Goal: Task Accomplishment & Management: Use online tool/utility

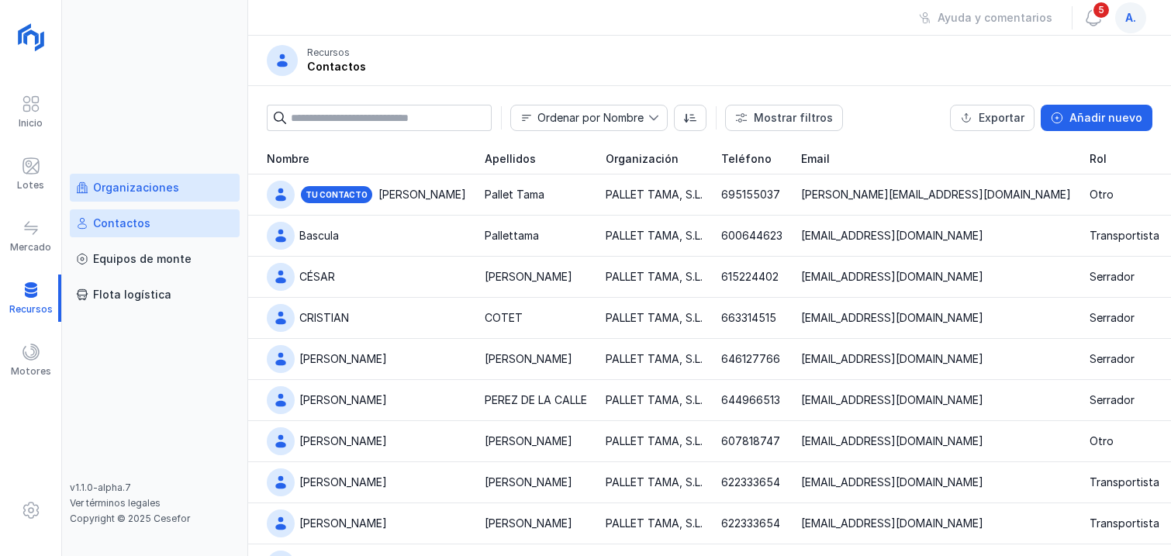
click at [120, 184] on div "Organizaciones" at bounding box center [136, 188] width 86 height 16
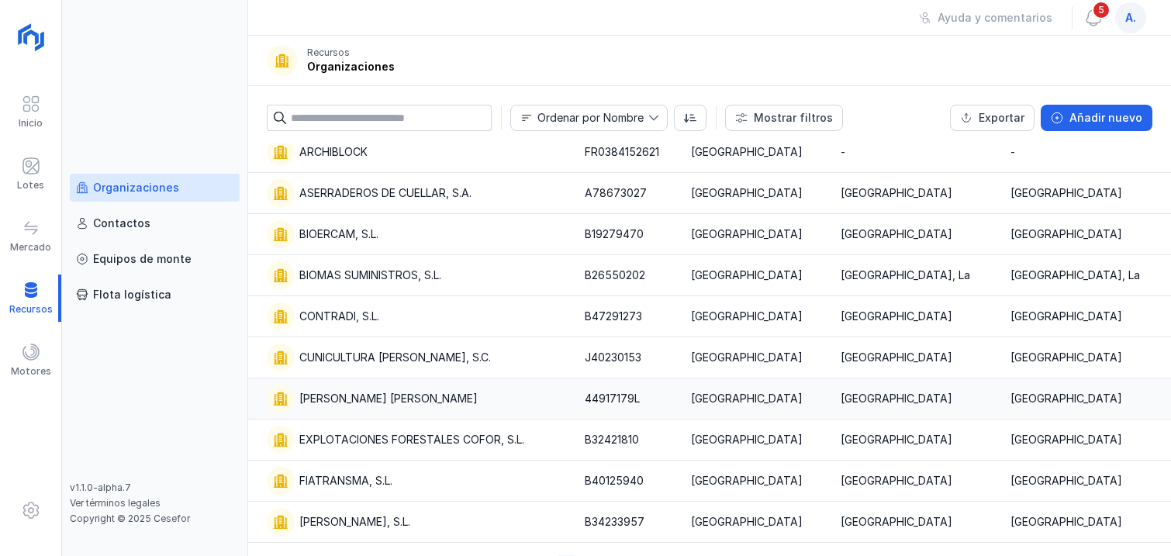
scroll to position [81, 0]
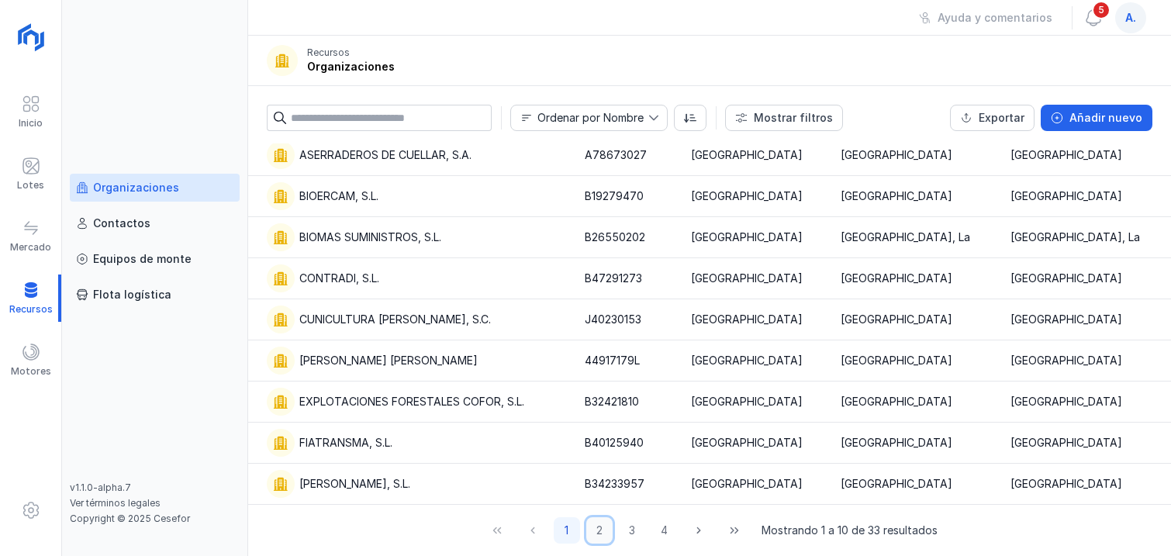
click at [601, 534] on button "2" at bounding box center [599, 530] width 26 height 26
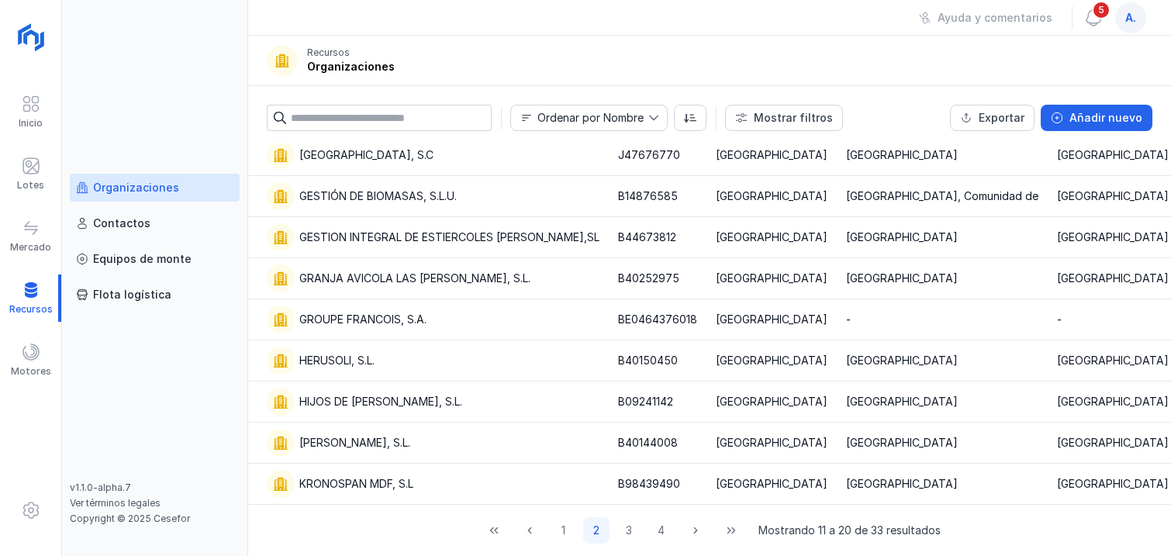
click at [375, 112] on input "text" at bounding box center [391, 118] width 201 height 26
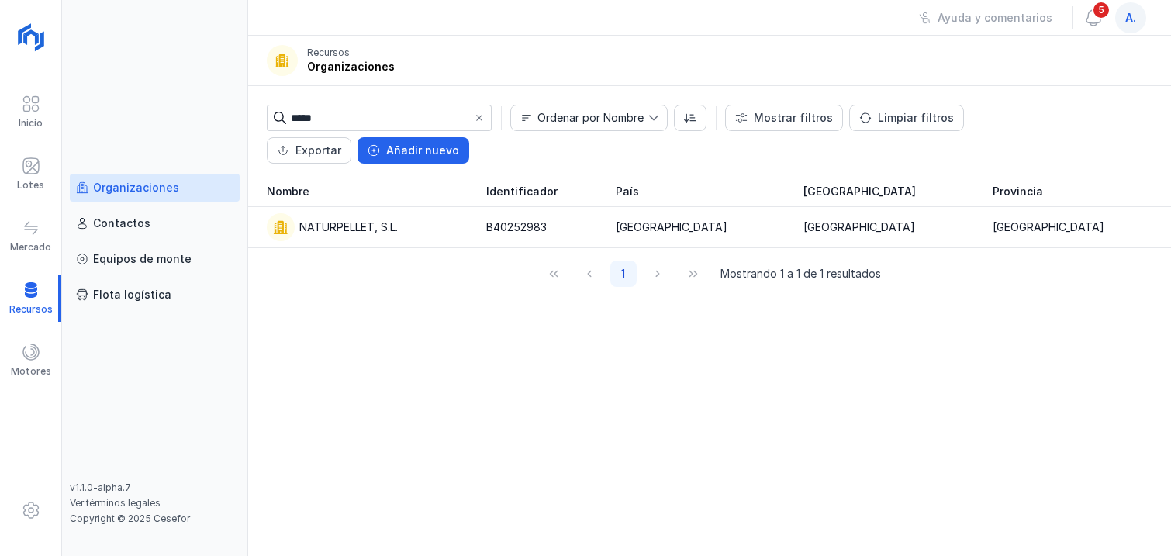
scroll to position [0, 0]
drag, startPoint x: 341, startPoint y: 117, endPoint x: 264, endPoint y: 114, distance: 76.9
click at [264, 112] on div "***** Ordenar por Nombre Mostrar filtros Limpiar filtros Exportar Añadir nuevo …" at bounding box center [709, 131] width 923 height 90
type input "*********"
click at [138, 184] on div "Organizaciones" at bounding box center [136, 188] width 86 height 16
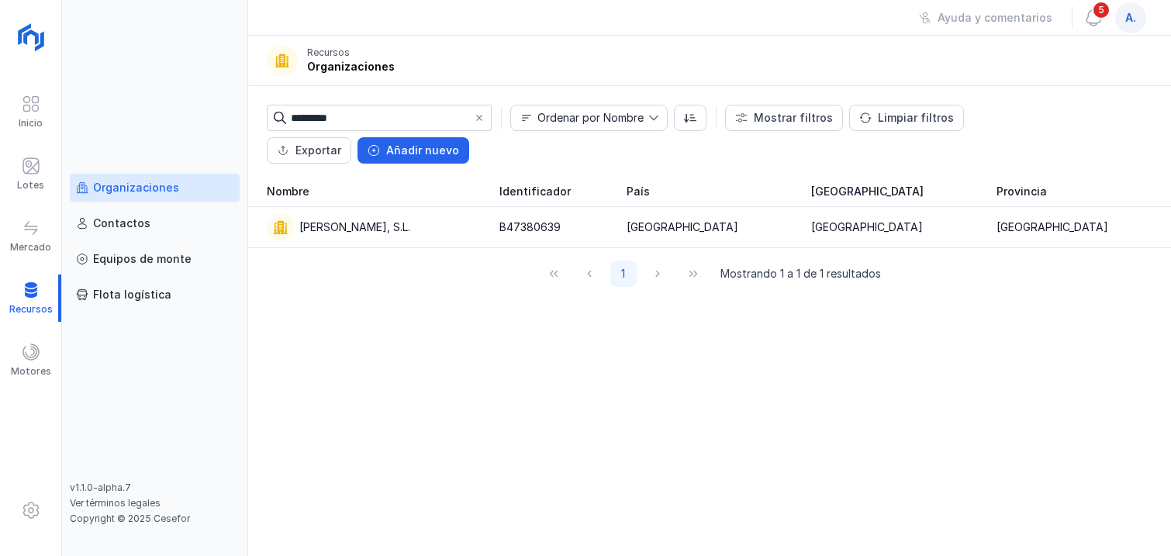
click at [482, 119] on div at bounding box center [479, 118] width 25 height 26
click at [482, 119] on span at bounding box center [479, 118] width 12 height 12
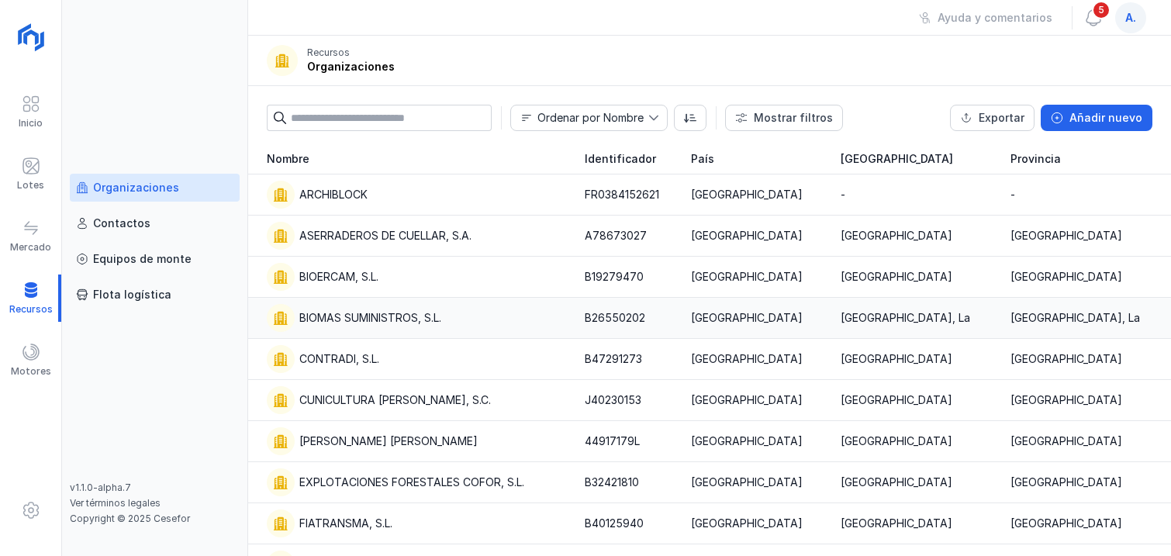
scroll to position [81, 0]
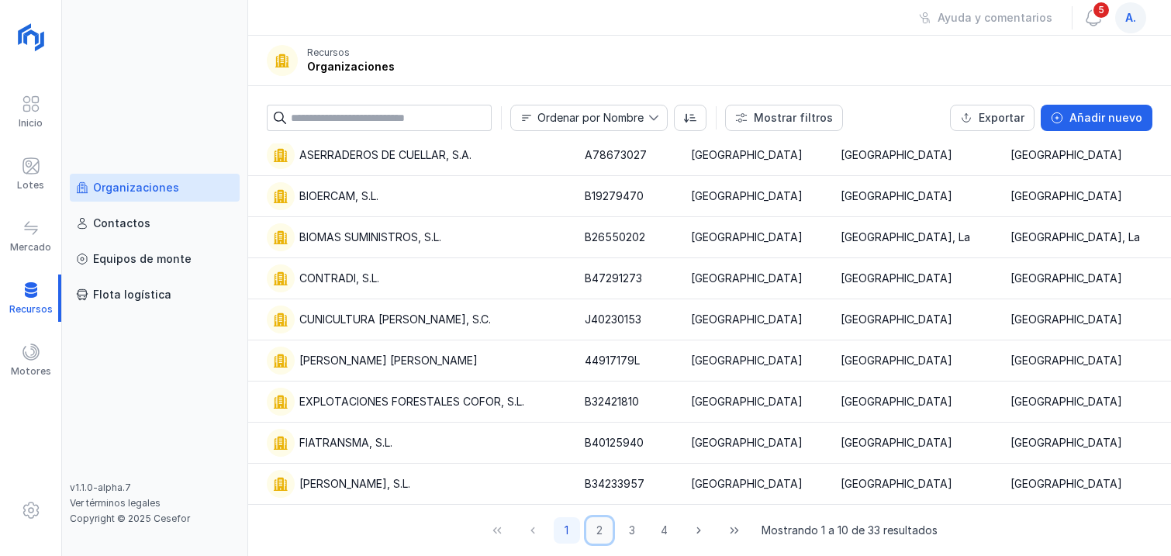
click at [597, 535] on button "2" at bounding box center [599, 530] width 26 height 26
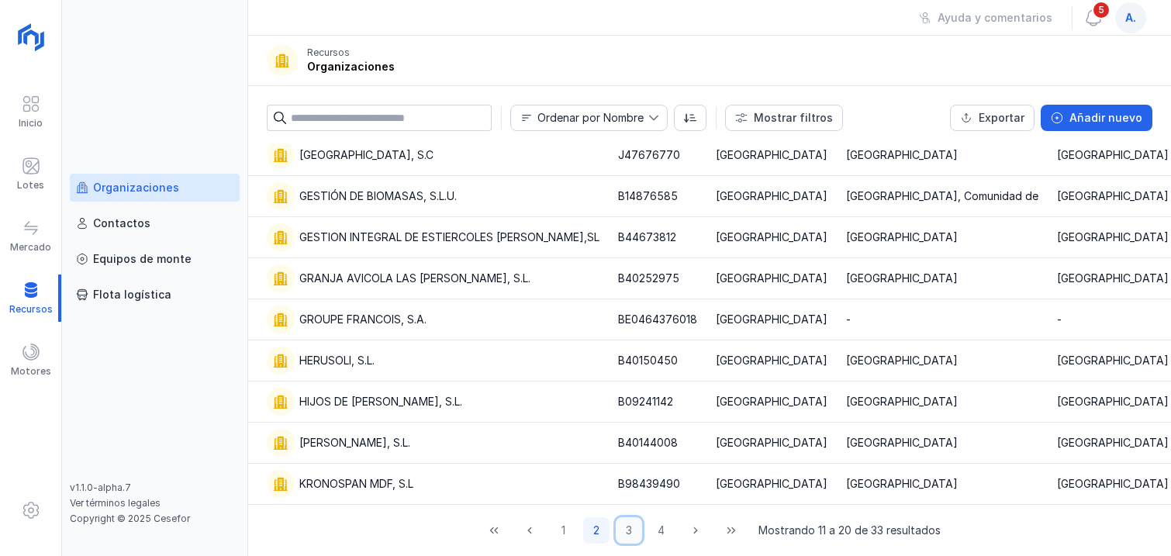
click at [616, 531] on button "3" at bounding box center [629, 530] width 26 height 26
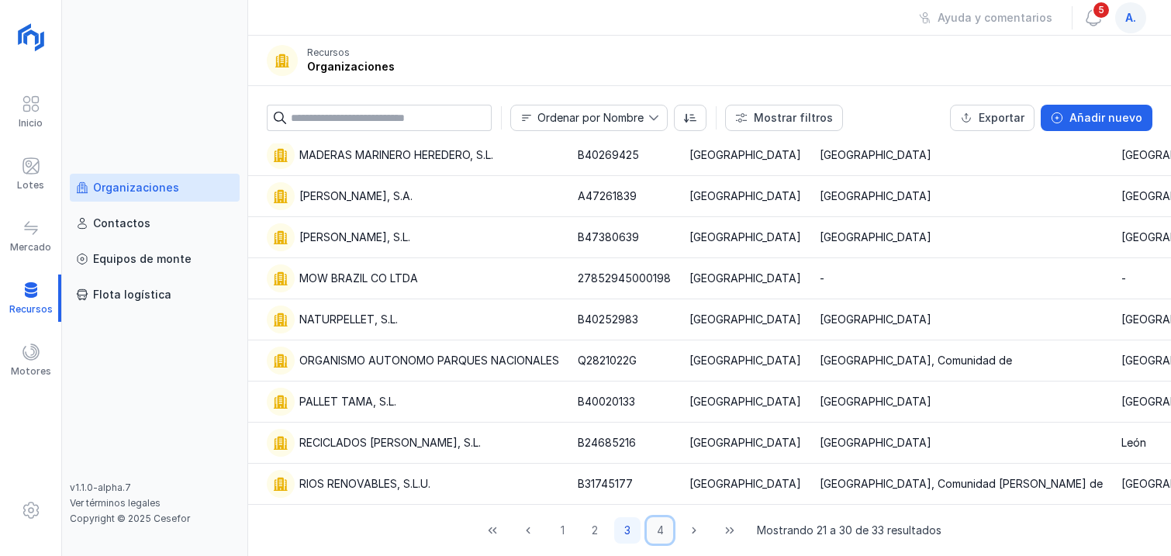
click at [651, 533] on button "4" at bounding box center [660, 530] width 26 height 26
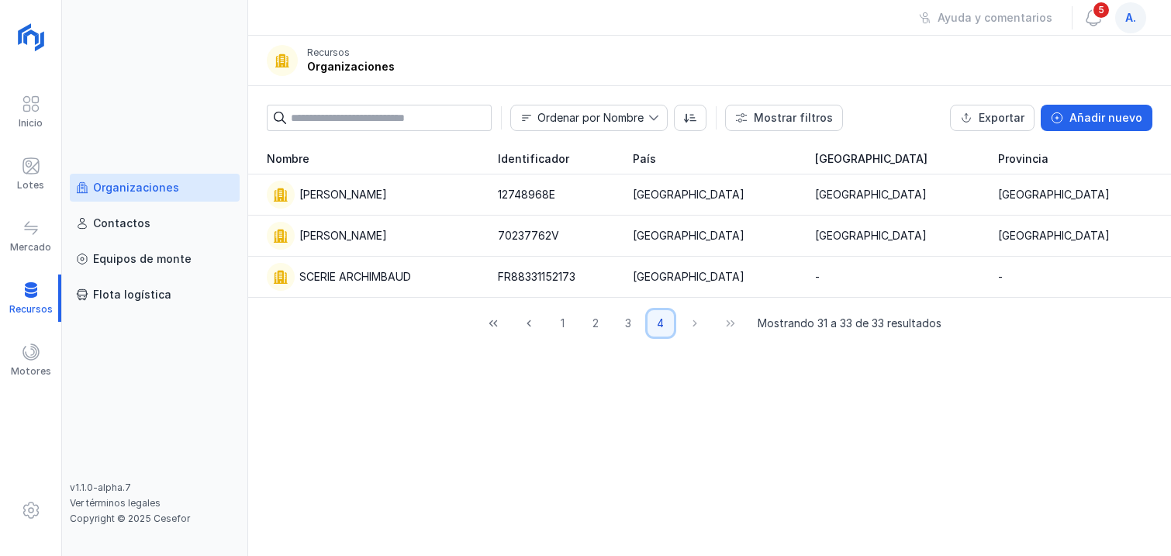
scroll to position [0, 0]
click at [105, 221] on div "Contactos" at bounding box center [121, 224] width 57 height 16
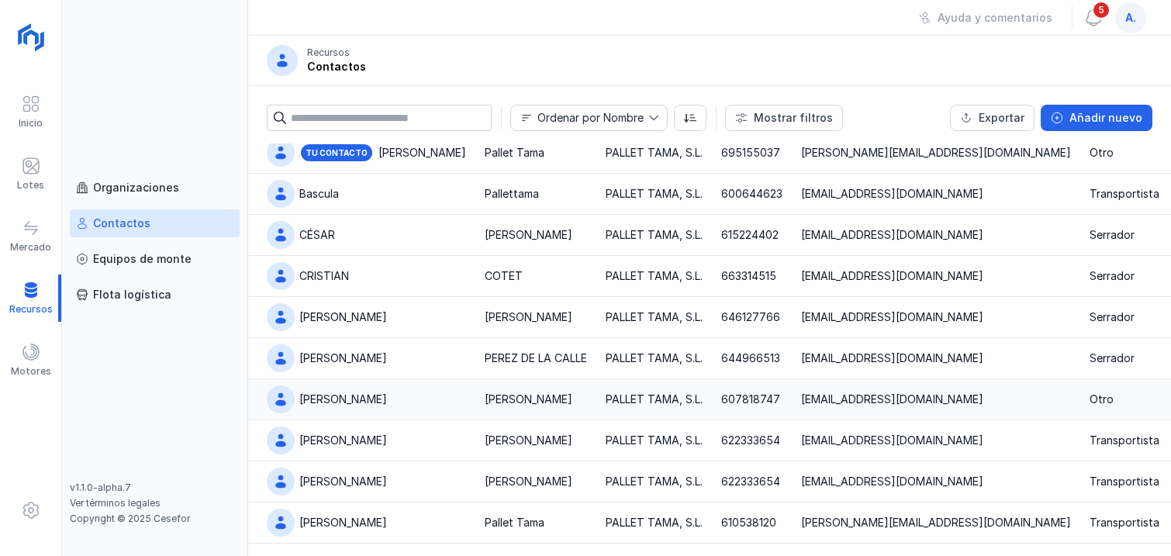
scroll to position [81, 0]
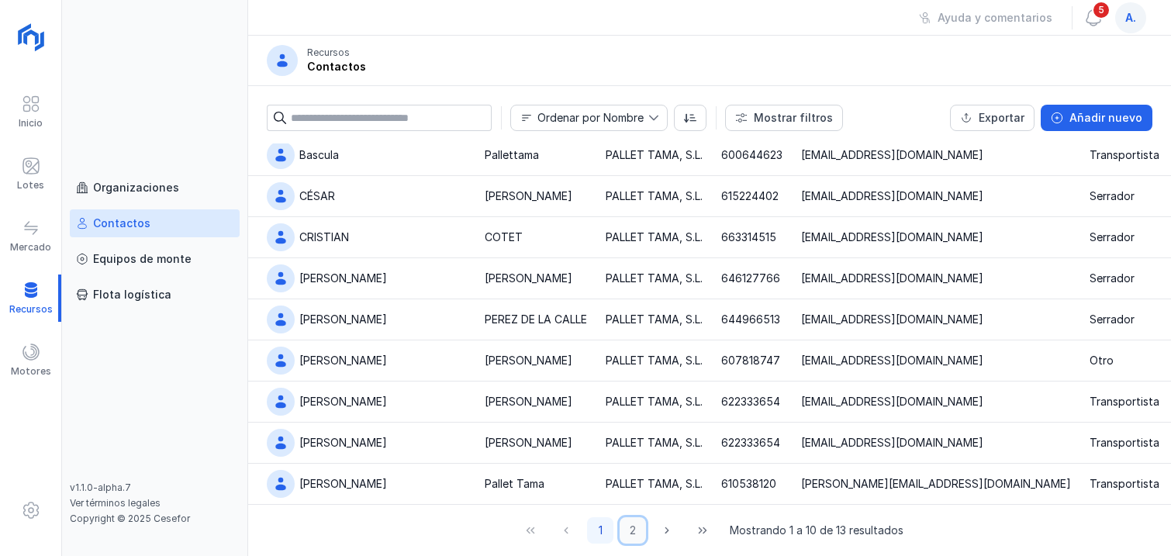
click at [627, 539] on button "2" at bounding box center [633, 530] width 26 height 26
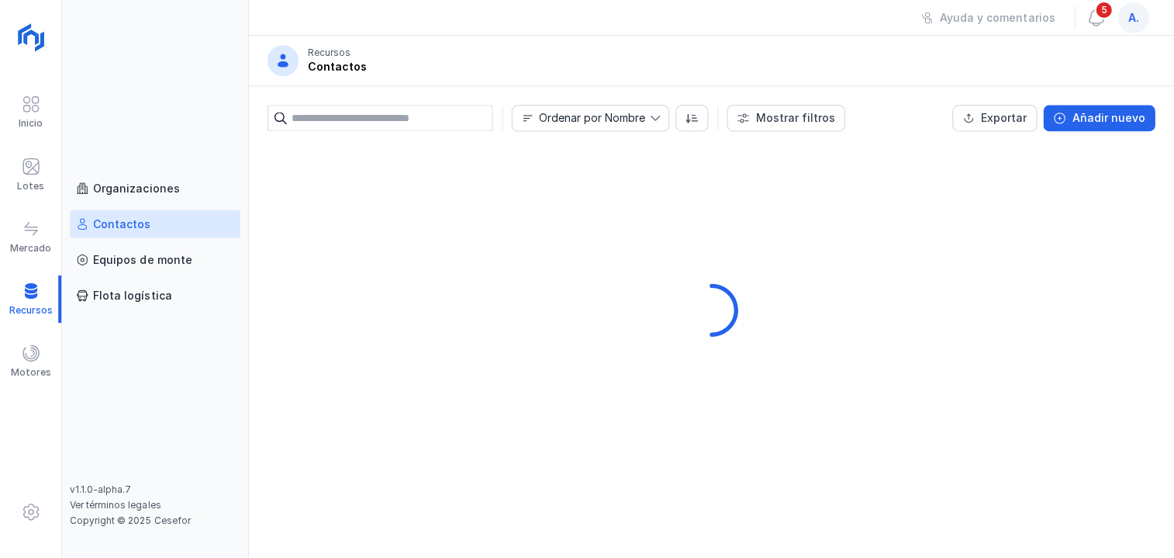
scroll to position [0, 0]
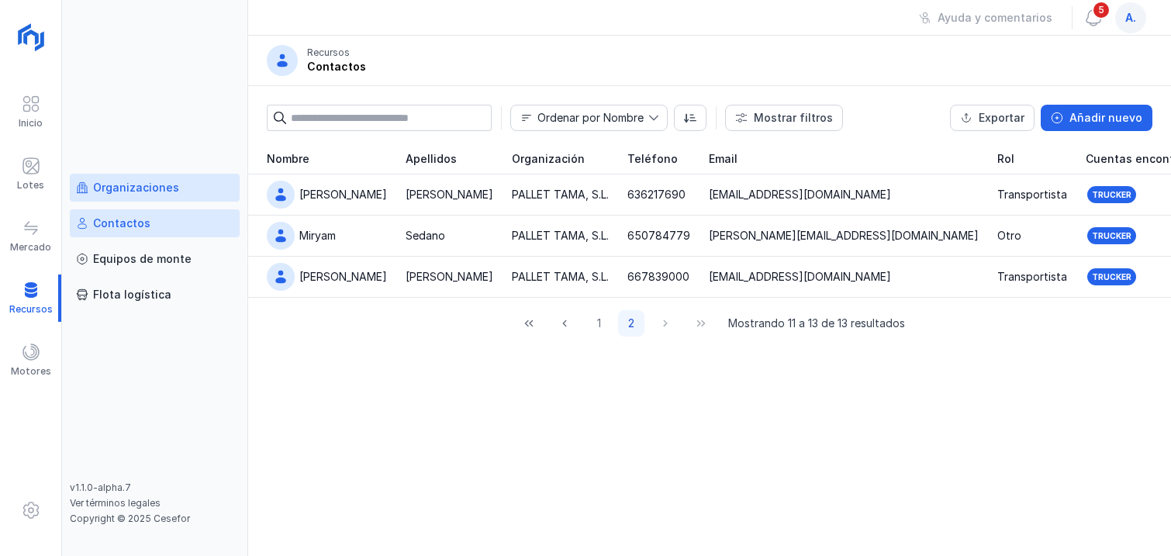
click at [135, 184] on div "Organizaciones" at bounding box center [136, 188] width 86 height 16
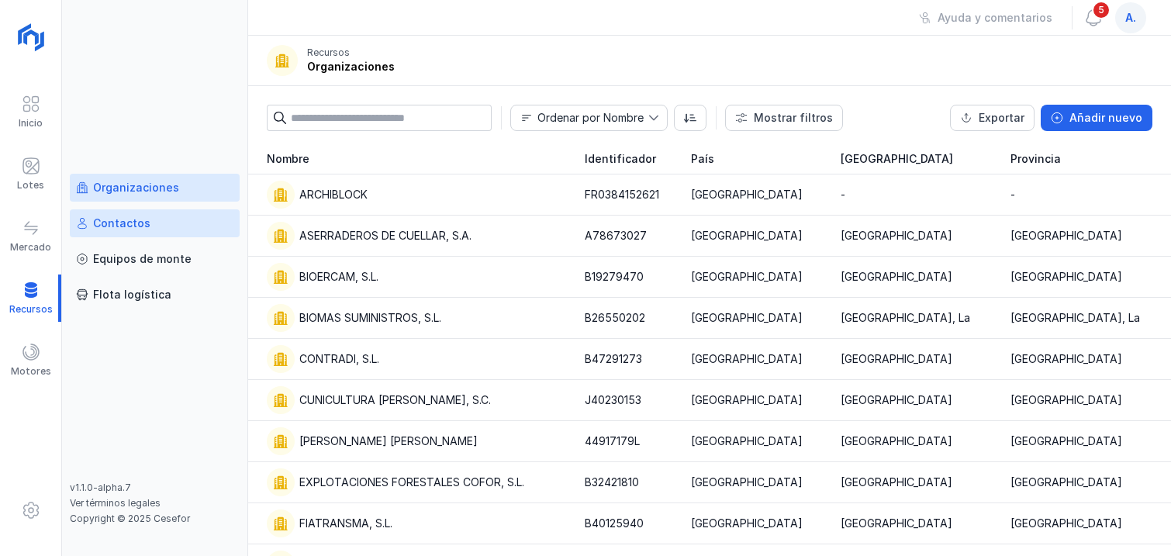
click at [127, 221] on div "Contactos" at bounding box center [121, 224] width 57 height 16
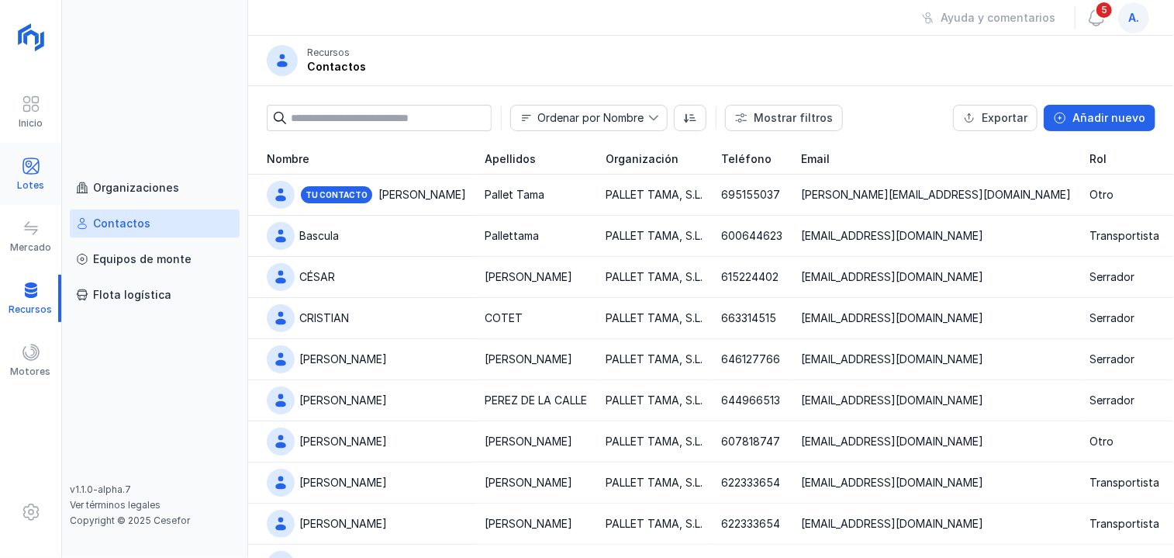
click at [26, 168] on span at bounding box center [31, 166] width 19 height 19
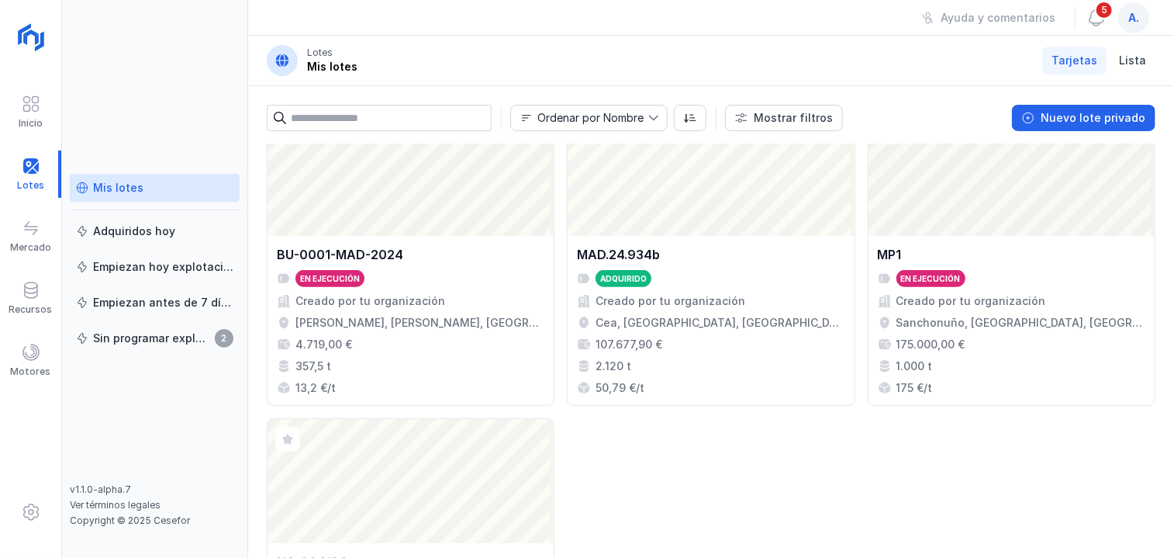
scroll to position [543, 0]
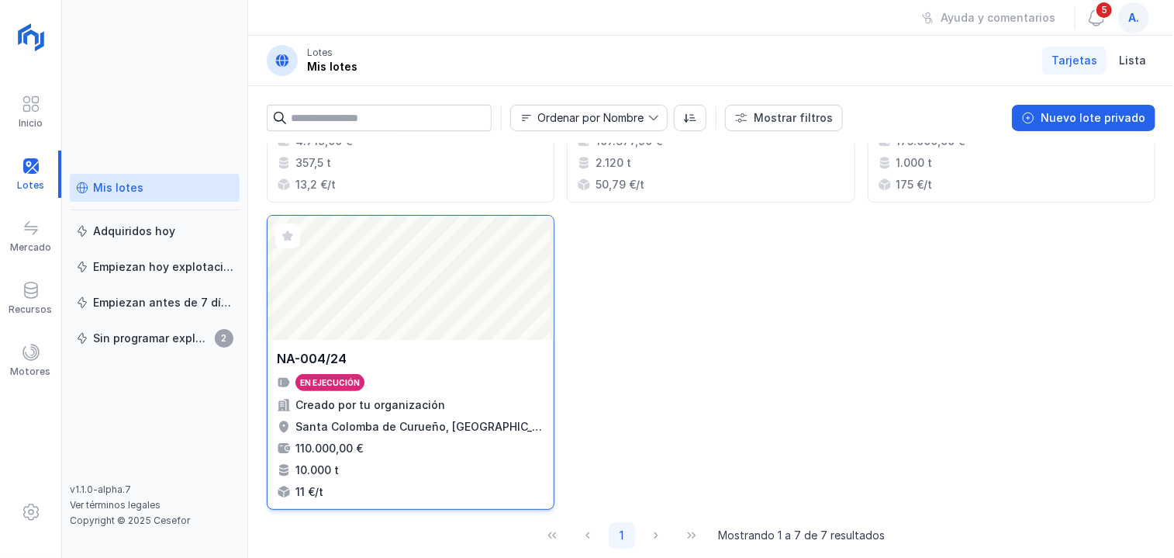
click at [416, 340] on div "NA-004/24 En ejecución Creado por tu organización Santa Colomba de Curueño, [GE…" at bounding box center [411, 424] width 286 height 169
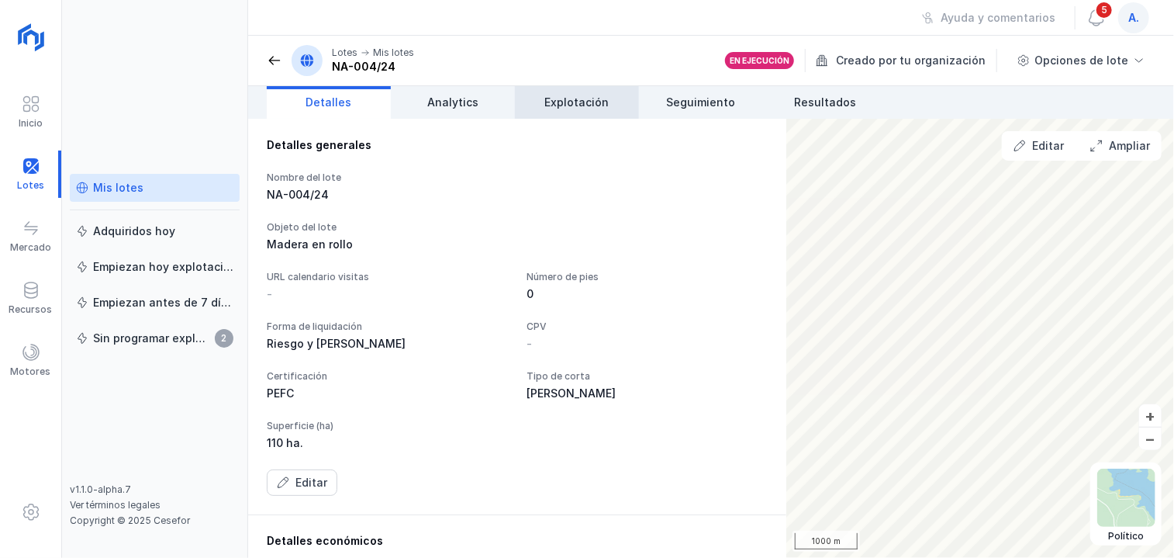
click at [571, 92] on link "Explotación" at bounding box center [577, 102] width 124 height 33
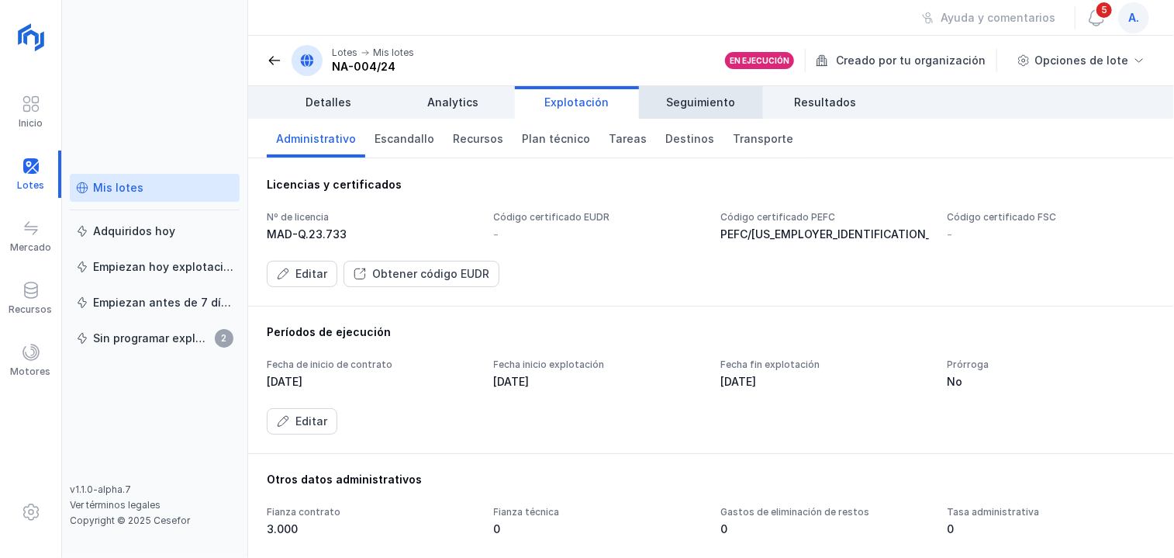
click at [717, 100] on span "Seguimiento" at bounding box center [701, 103] width 69 height 16
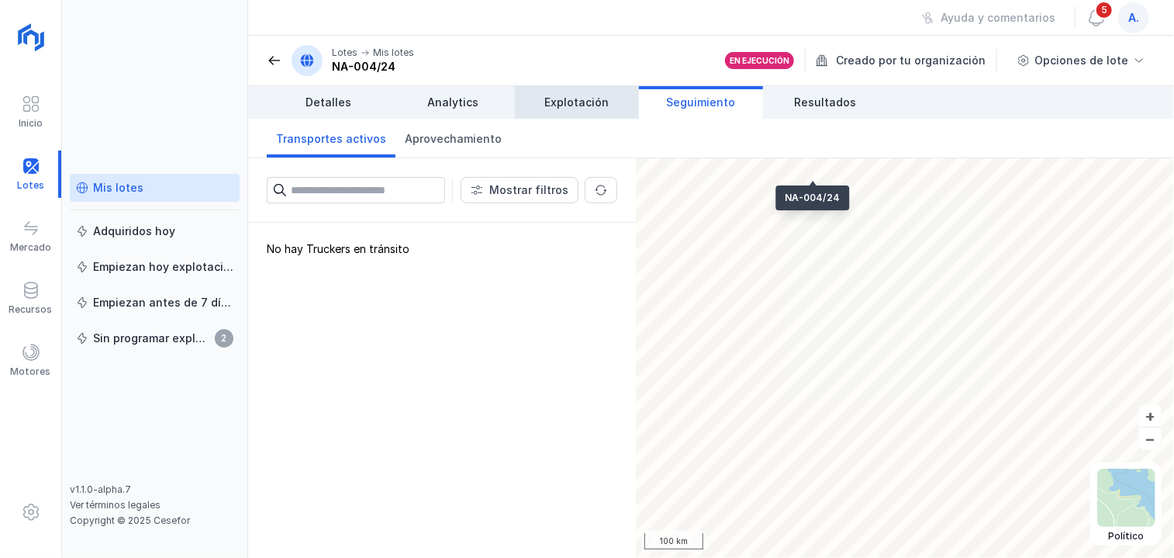
click at [596, 97] on span "Explotación" at bounding box center [577, 103] width 64 height 16
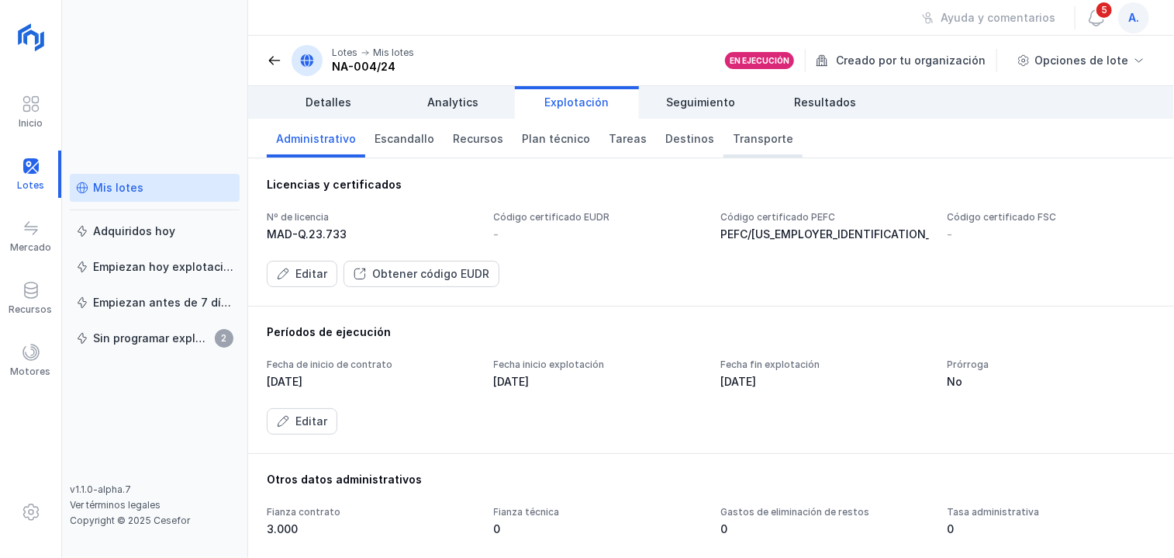
click at [748, 144] on span "Transporte" at bounding box center [763, 139] width 61 height 16
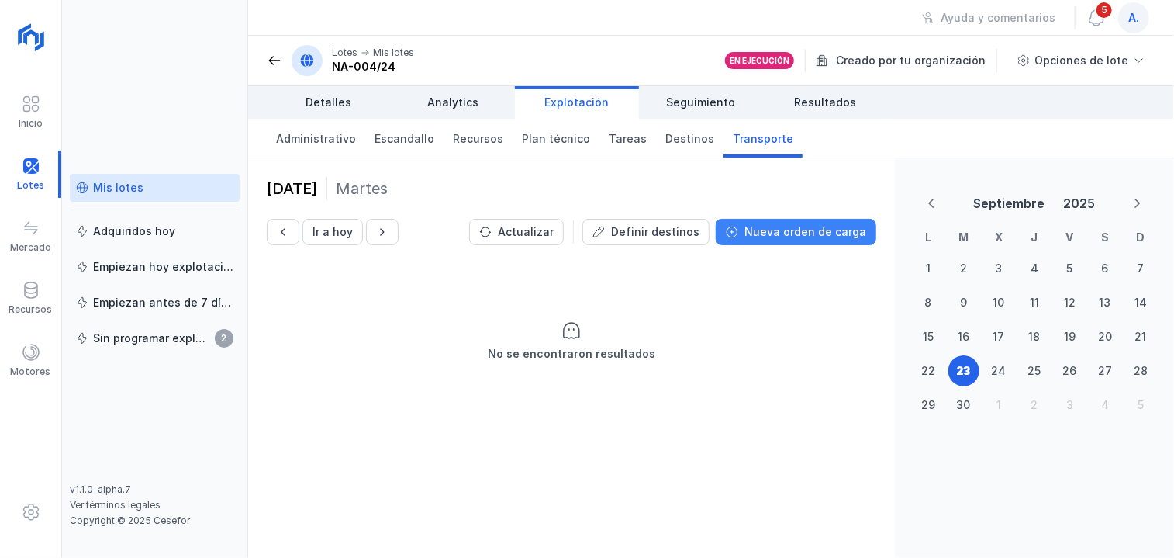
click at [790, 232] on div "Nueva orden de carga" at bounding box center [806, 232] width 122 height 16
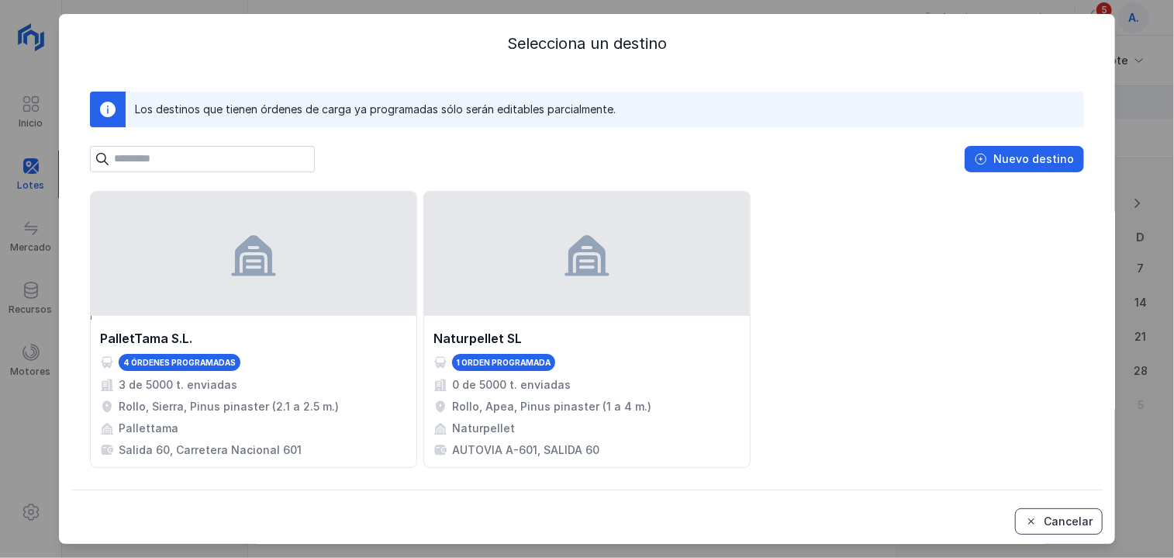
click at [1022, 531] on button "Cancelar" at bounding box center [1059, 521] width 88 height 26
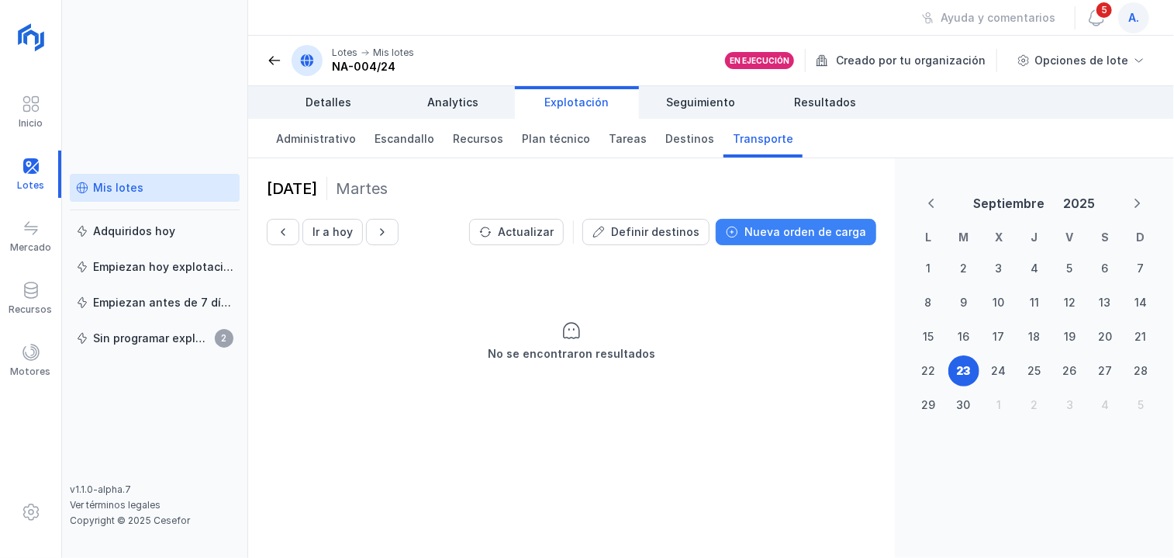
click at [797, 233] on div "Nueva orden de carga" at bounding box center [806, 232] width 122 height 16
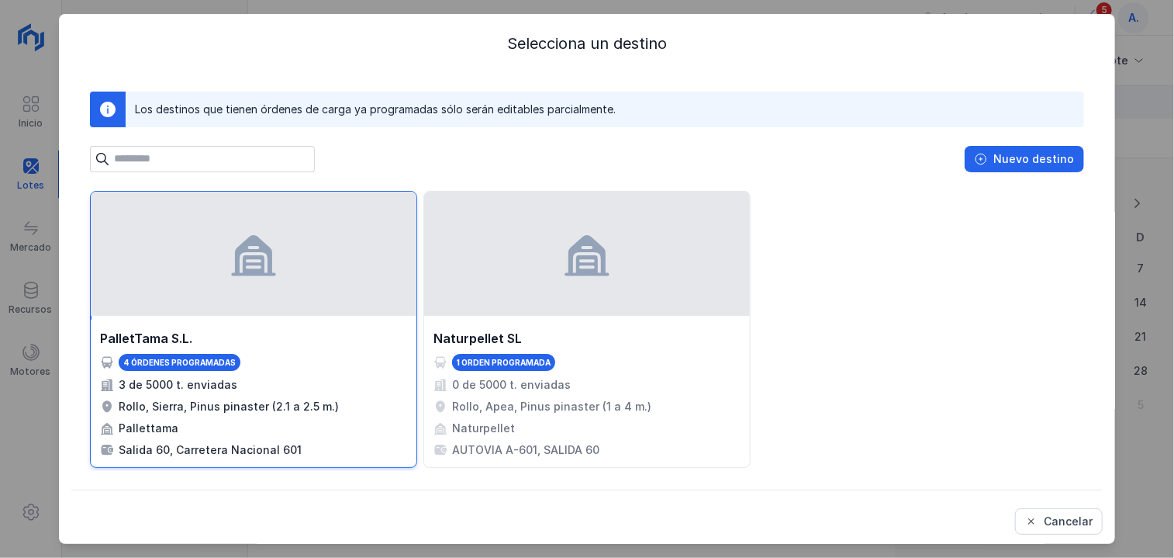
click at [310, 271] on div at bounding box center [254, 254] width 326 height 124
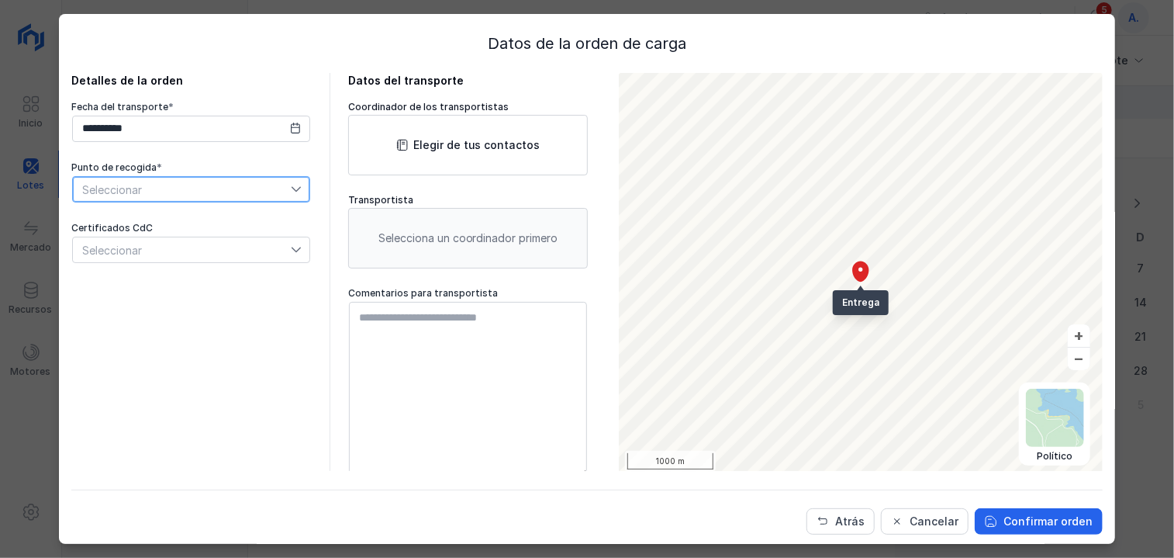
click at [256, 201] on span "Seleccionar" at bounding box center [182, 189] width 218 height 25
click at [128, 216] on span "Cargadero 1" at bounding box center [112, 216] width 62 height 11
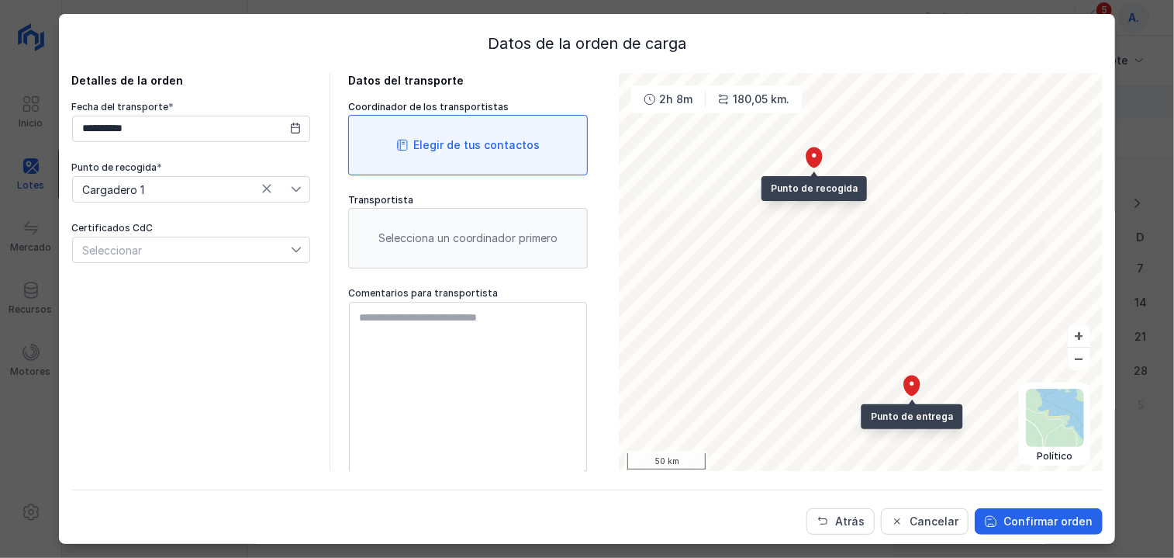
click at [464, 150] on div "Elegir de tus contactos" at bounding box center [476, 145] width 127 height 16
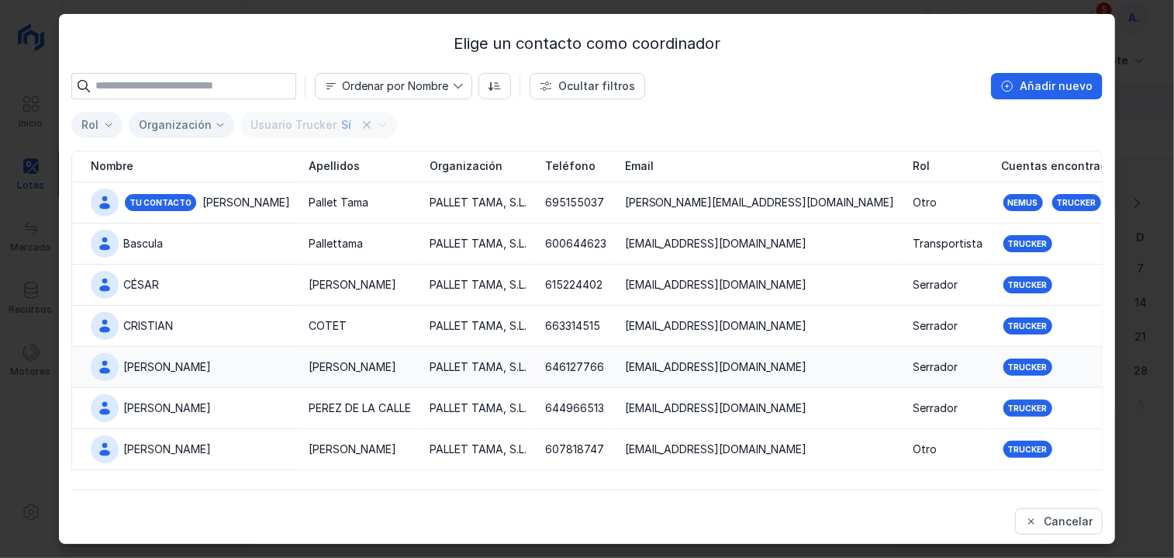
scroll to position [50, 0]
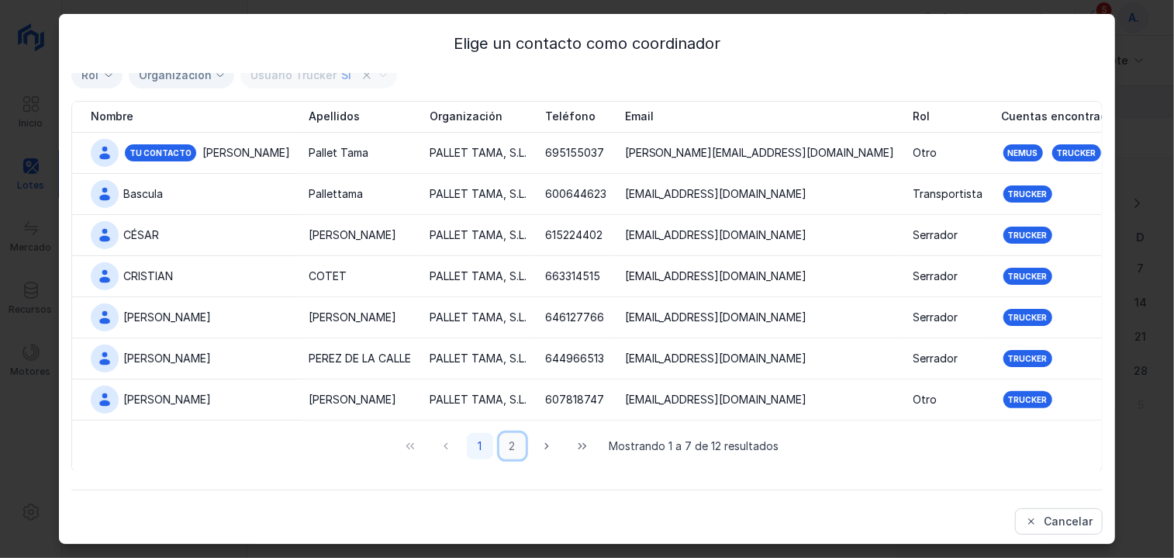
click at [500, 450] on button "2" at bounding box center [513, 446] width 26 height 26
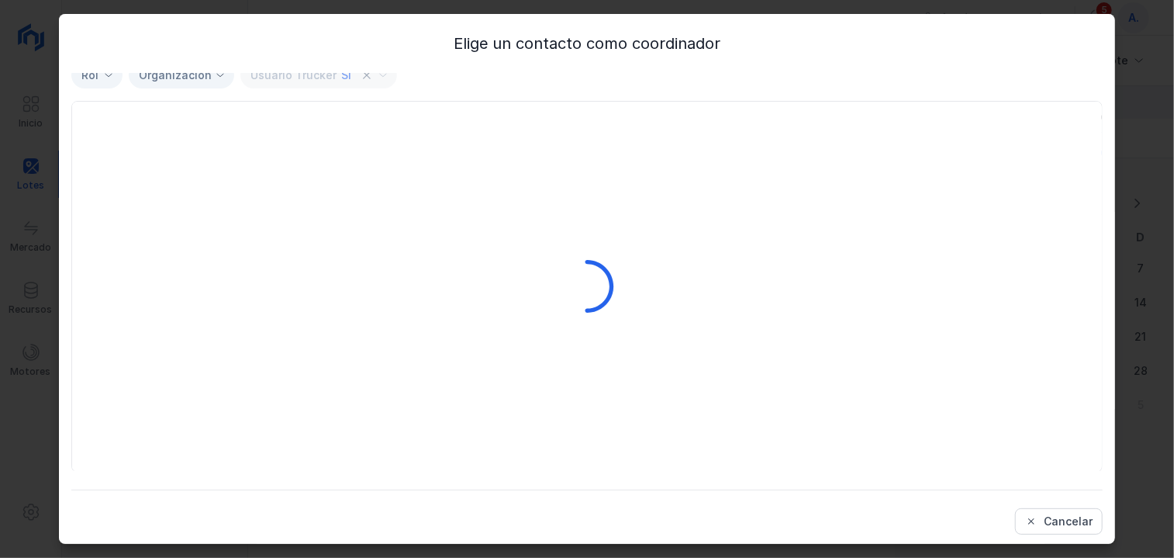
scroll to position [0, 0]
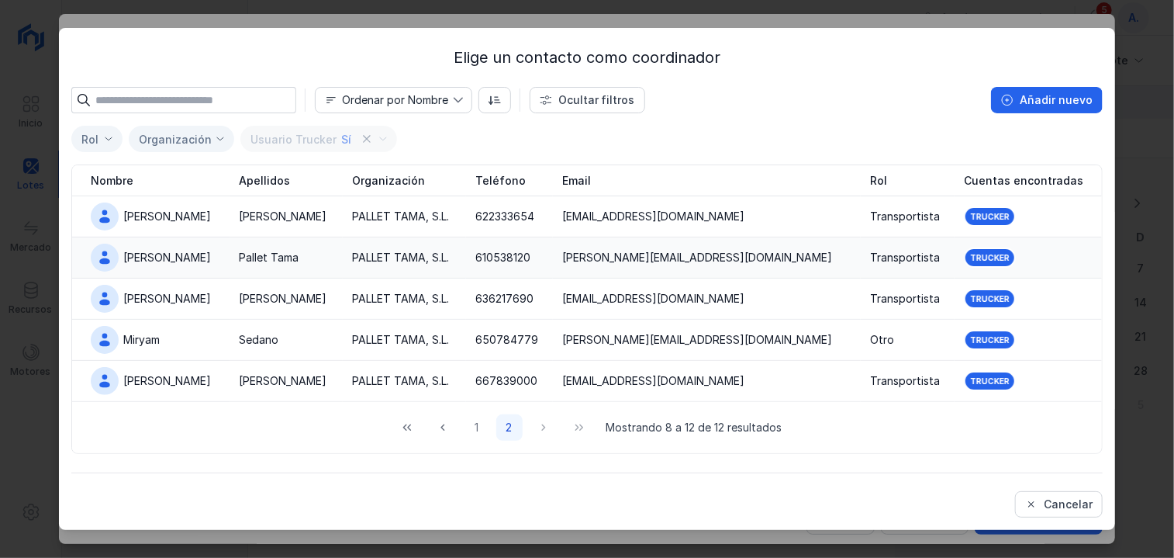
click at [130, 266] on div "[PERSON_NAME]" at bounding box center [156, 258] width 130 height 28
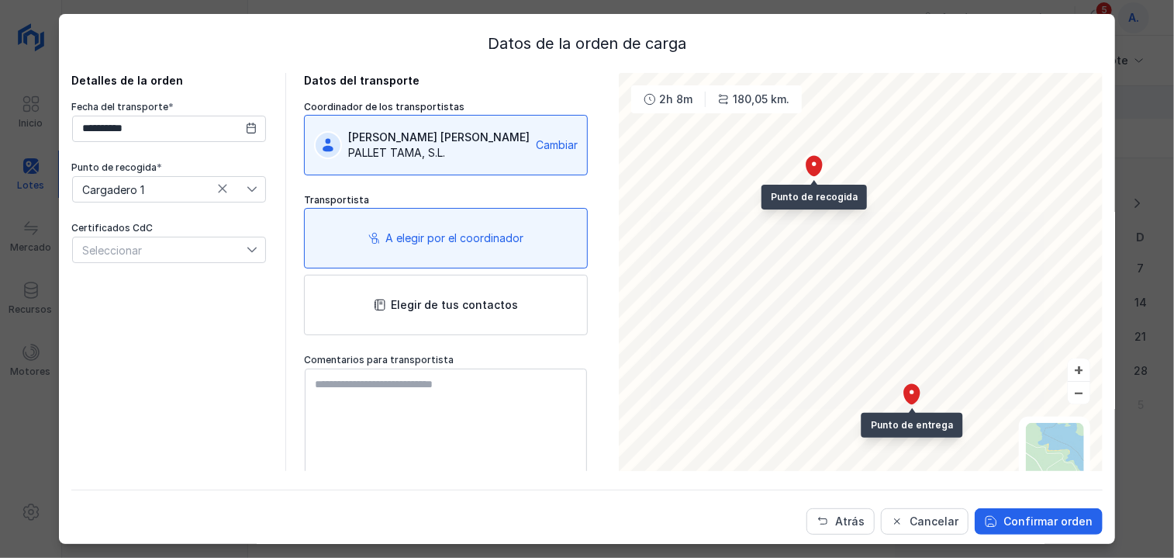
click at [444, 259] on div "A elegir por el coordinador" at bounding box center [446, 238] width 284 height 61
click at [446, 249] on div "A elegir por el coordinador" at bounding box center [446, 238] width 284 height 61
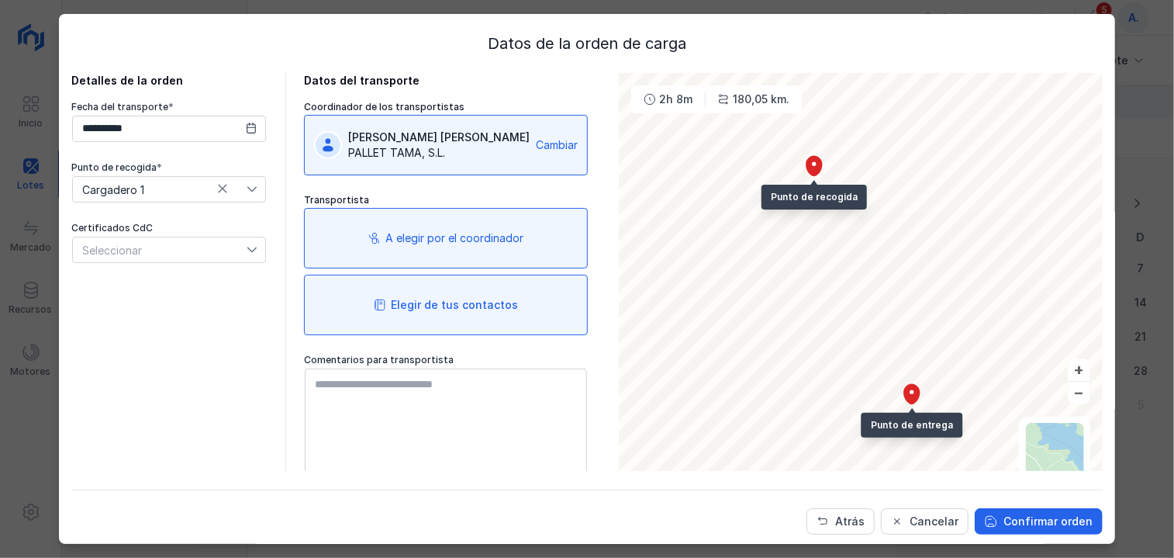
click at [438, 308] on div "Elegir de tus contactos" at bounding box center [454, 305] width 127 height 16
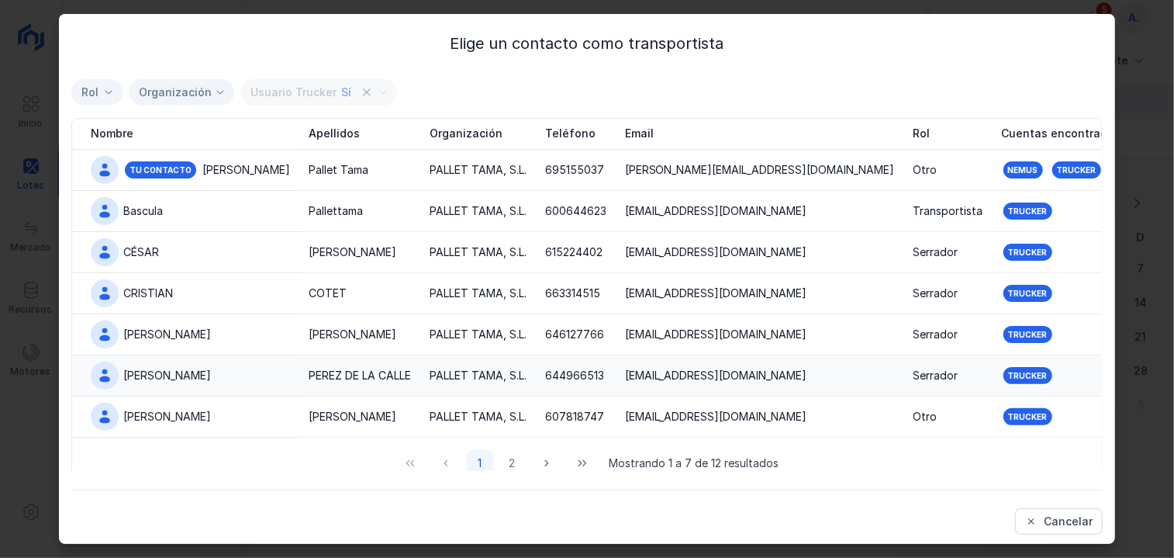
scroll to position [50, 0]
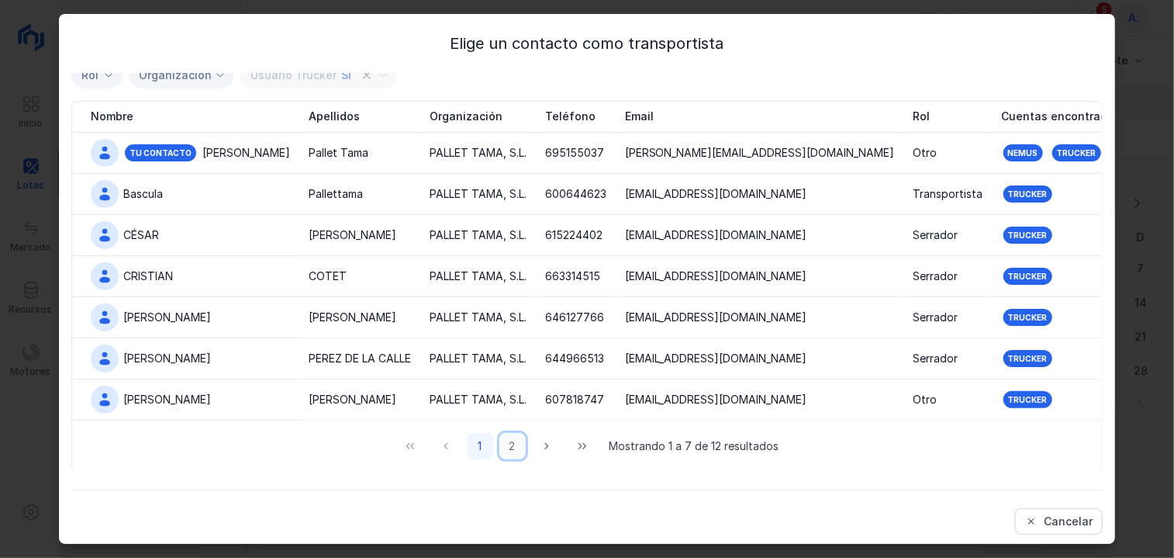
click at [500, 451] on button "2" at bounding box center [513, 446] width 26 height 26
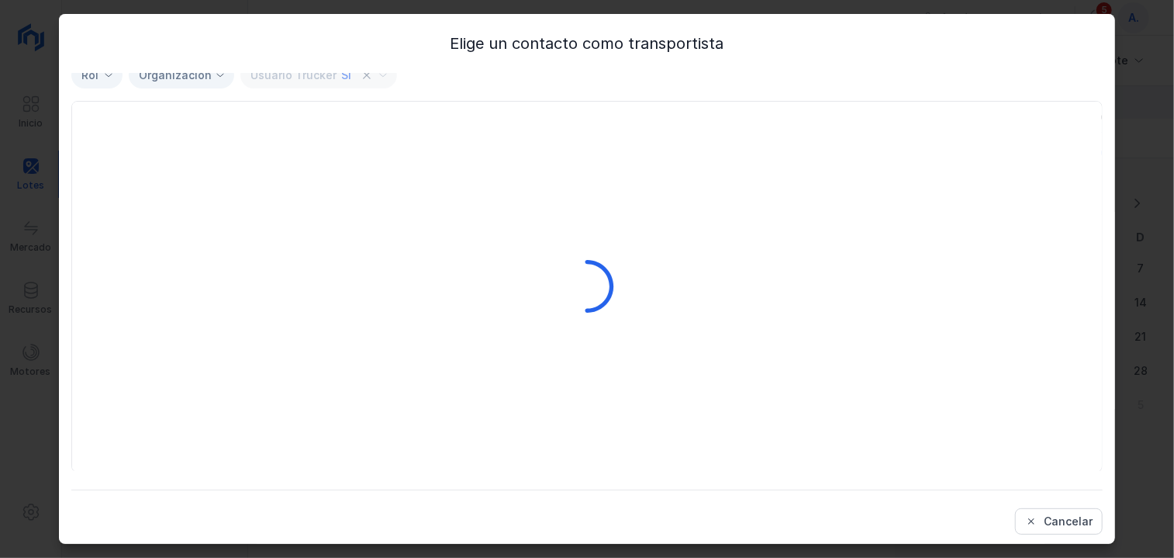
scroll to position [0, 0]
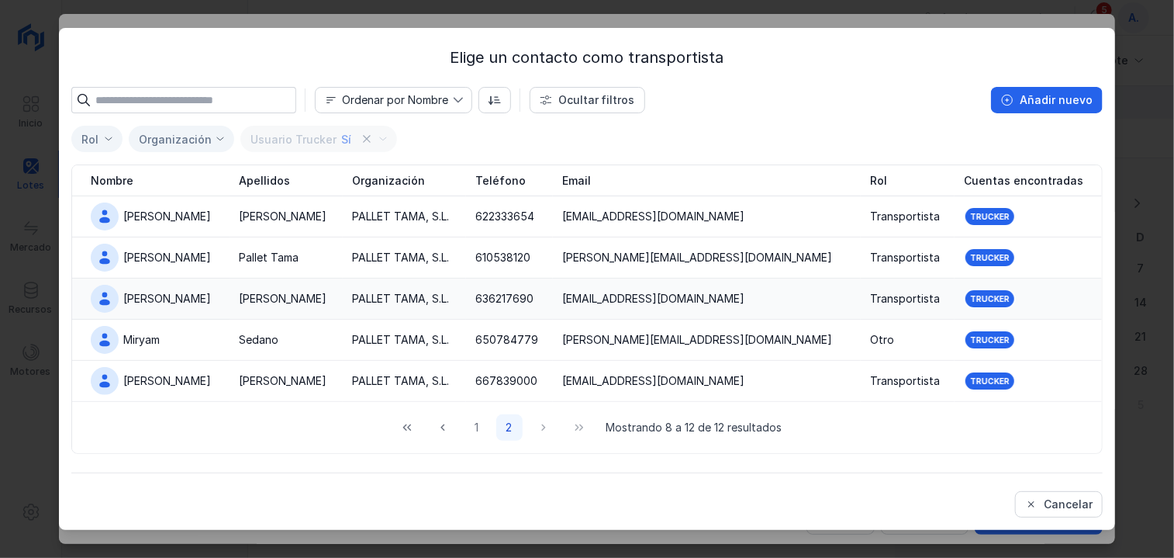
click at [154, 292] on div "[PERSON_NAME]" at bounding box center [167, 299] width 88 height 16
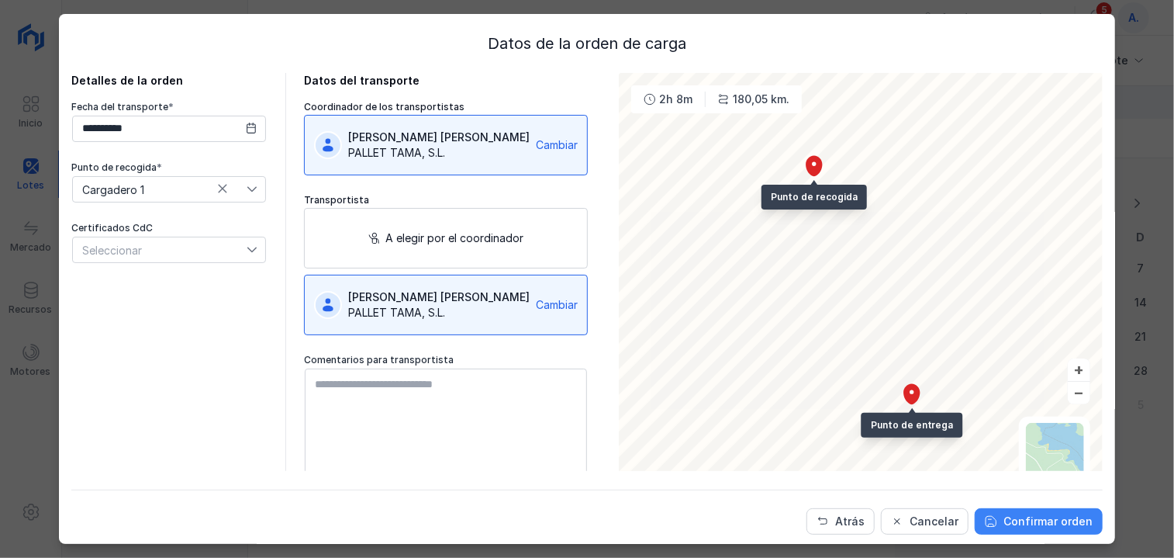
click at [1018, 524] on div "Confirmar orden" at bounding box center [1048, 522] width 89 height 16
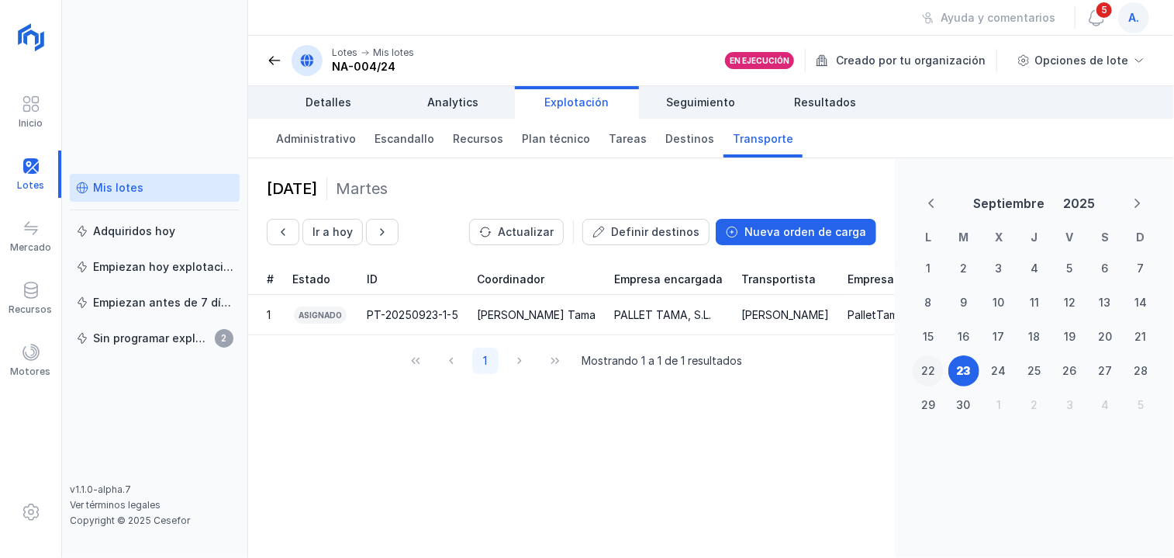
click at [918, 358] on div "22" at bounding box center [928, 370] width 29 height 29
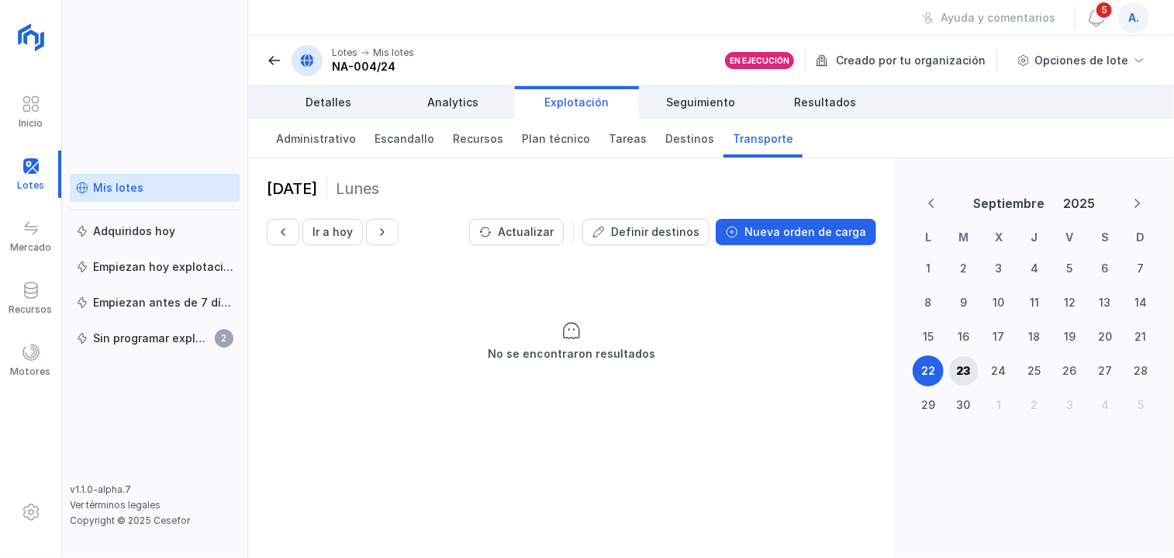
click at [109, 182] on div "Mis lotes" at bounding box center [118, 188] width 50 height 16
